Goal: Information Seeking & Learning: Learn about a topic

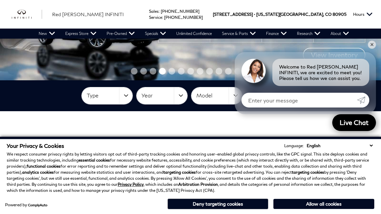
scroll to position [98, 0]
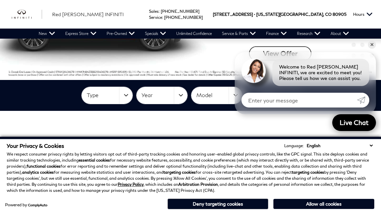
click at [124, 95] on button "Type" at bounding box center [107, 95] width 51 height 17
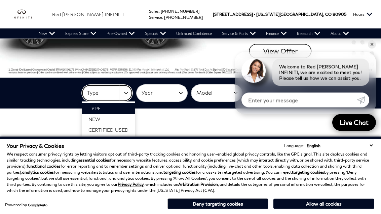
scroll to position [100, 0]
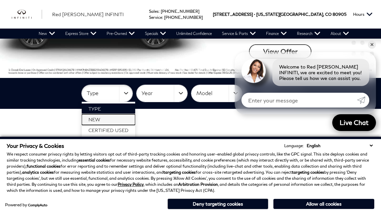
click at [99, 121] on span "New" at bounding box center [94, 120] width 12 height 6
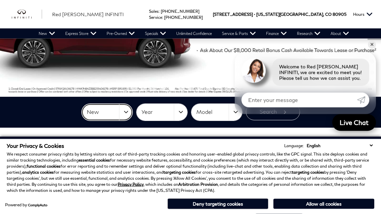
scroll to position [78, 0]
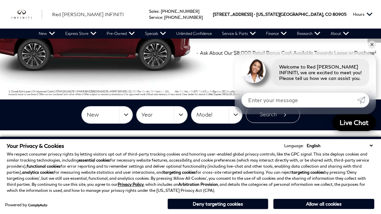
click at [181, 118] on button "Year" at bounding box center [162, 115] width 51 height 17
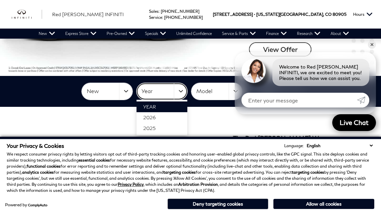
scroll to position [99, 0]
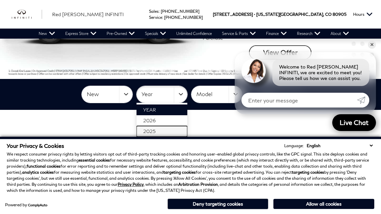
click at [154, 135] on link "2025" at bounding box center [162, 131] width 51 height 11
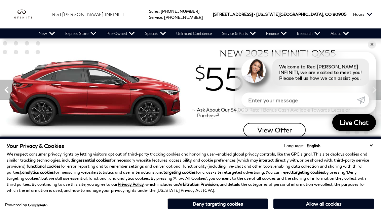
scroll to position [21, 0]
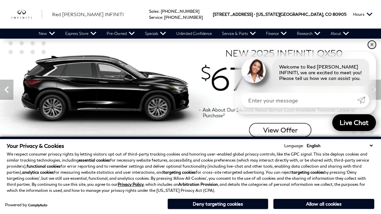
click at [376, 49] on link "✕" at bounding box center [372, 45] width 8 height 8
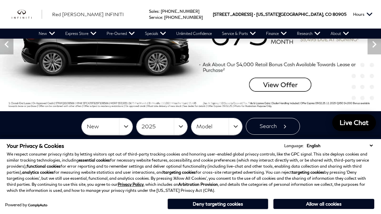
scroll to position [66, 0]
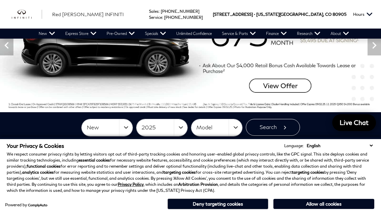
click at [239, 128] on button "Model" at bounding box center [216, 127] width 51 height 17
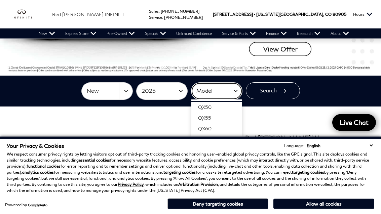
scroll to position [103, 0]
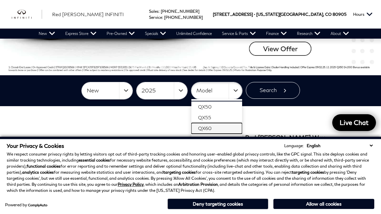
click at [207, 131] on link "QX60" at bounding box center [216, 128] width 51 height 11
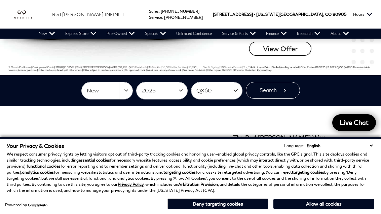
click at [283, 90] on button "Search" at bounding box center [273, 90] width 54 height 17
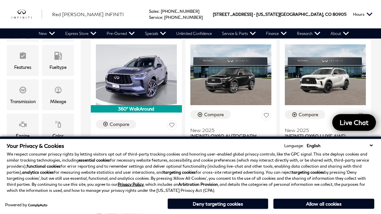
scroll to position [183, 0]
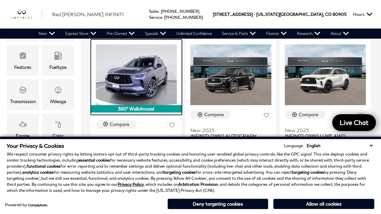
click at [150, 61] on img at bounding box center [136, 74] width 81 height 61
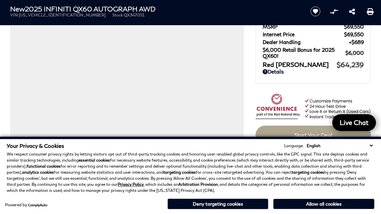
scroll to position [59, 0]
click at [270, 75] on link "Details" at bounding box center [313, 72] width 101 height 6
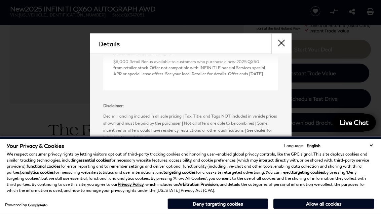
scroll to position [144, 0]
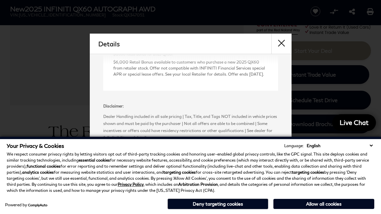
click at [287, 40] on button "close" at bounding box center [282, 44] width 20 height 20
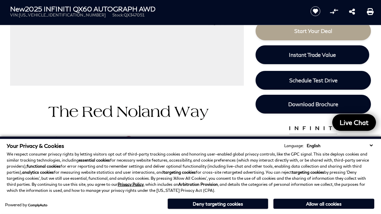
scroll to position [163, 0]
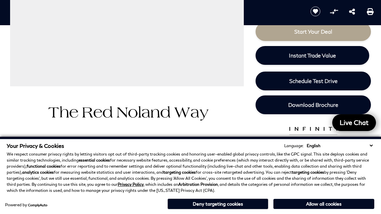
click at [213, 210] on button "Deny targeting cookies" at bounding box center [218, 204] width 101 height 11
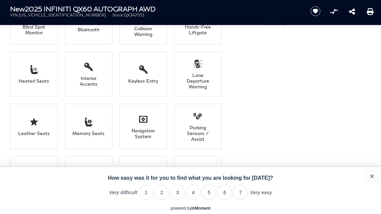
scroll to position [551, 0]
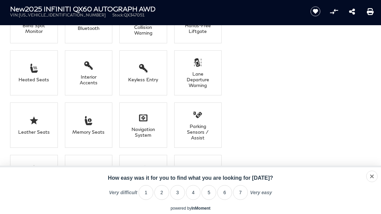
click at [42, 78] on li "Heated Seats" at bounding box center [34, 72] width 48 height 45
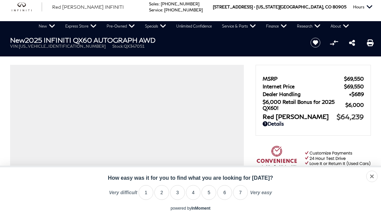
scroll to position [0, 0]
